Goal: Task Accomplishment & Management: Complete application form

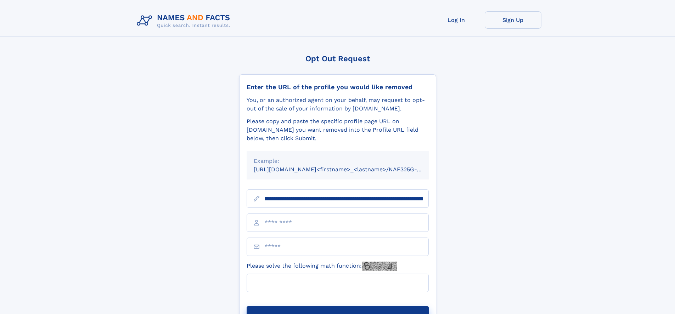
scroll to position [0, 73]
type input "**********"
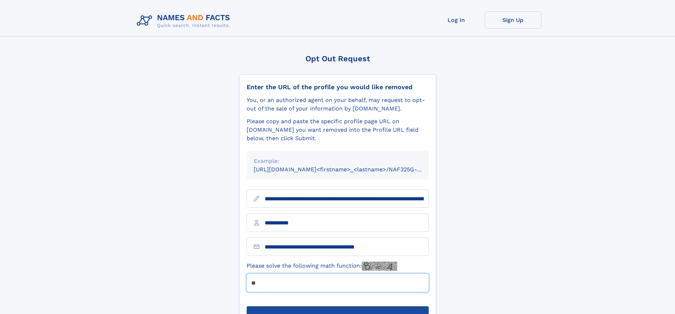
type input "**"
click at [337, 306] on button "Submit Opt Out Request" at bounding box center [338, 317] width 182 height 23
